Goal: Task Accomplishment & Management: Use online tool/utility

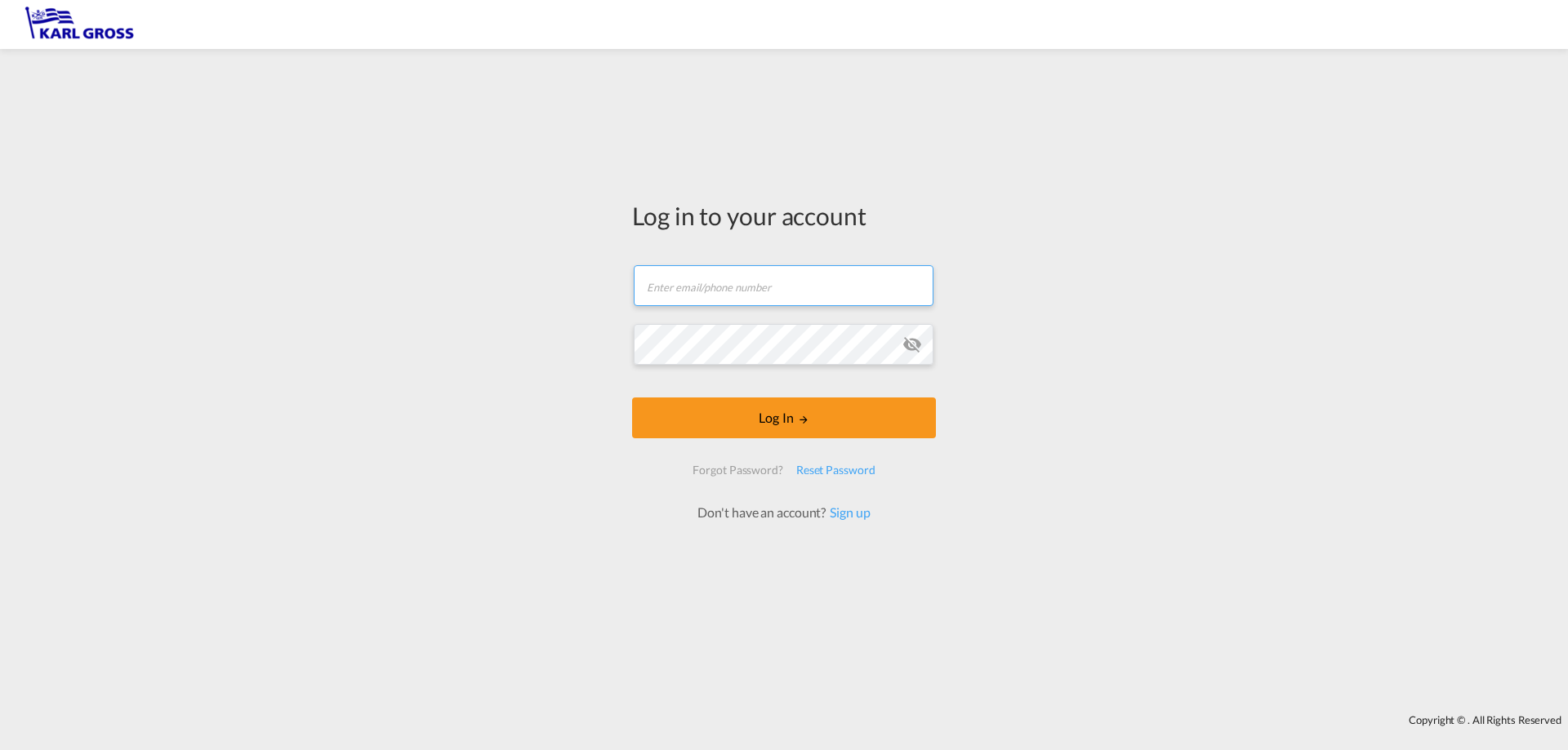
click at [712, 283] on input "text" at bounding box center [783, 286] width 299 height 41
paste input "[EMAIL_ADDRESS][DOMAIN_NAME]"
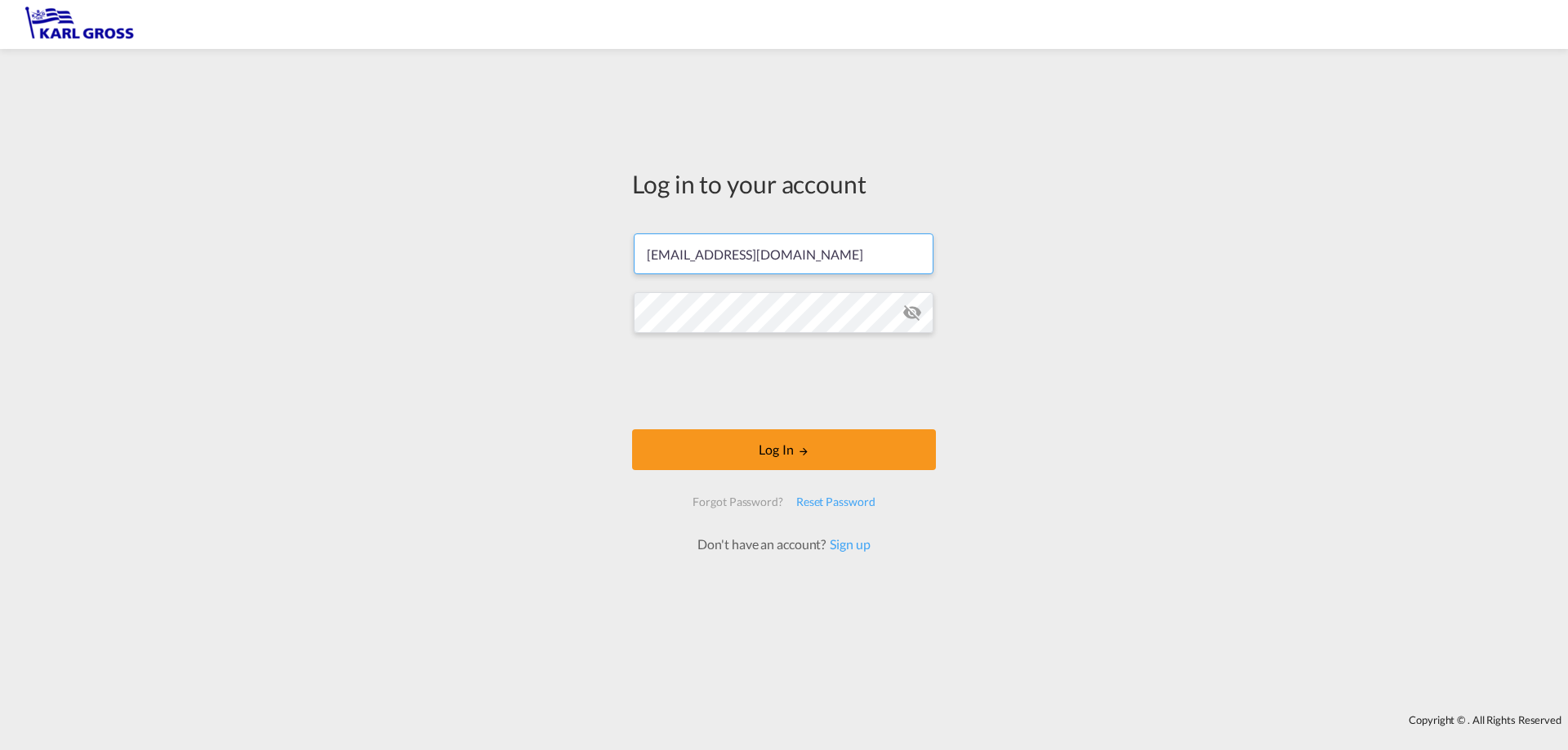
type input "[EMAIL_ADDRESS][DOMAIN_NAME]"
click at [806, 429] on form "[EMAIL_ADDRESS][DOMAIN_NAME] Log In Forgot Password? Reset Password Don't have …" at bounding box center [783, 385] width 303 height 336
click at [791, 443] on button "Log In" at bounding box center [783, 450] width 303 height 41
